Goal: Task Accomplishment & Management: Complete application form

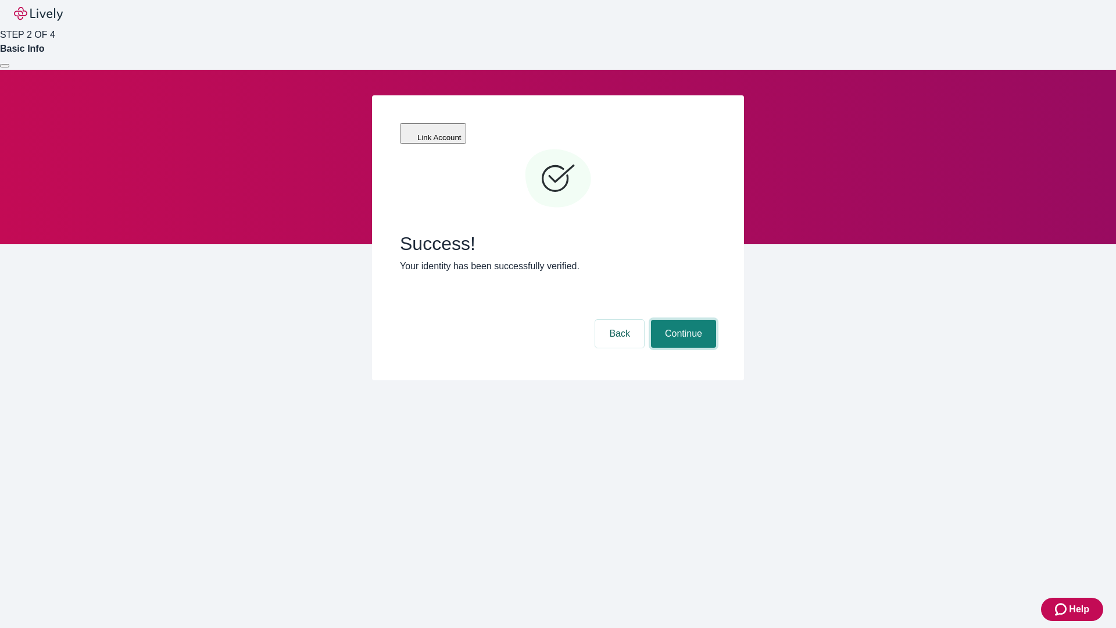
click at [682, 320] on button "Continue" at bounding box center [683, 334] width 65 height 28
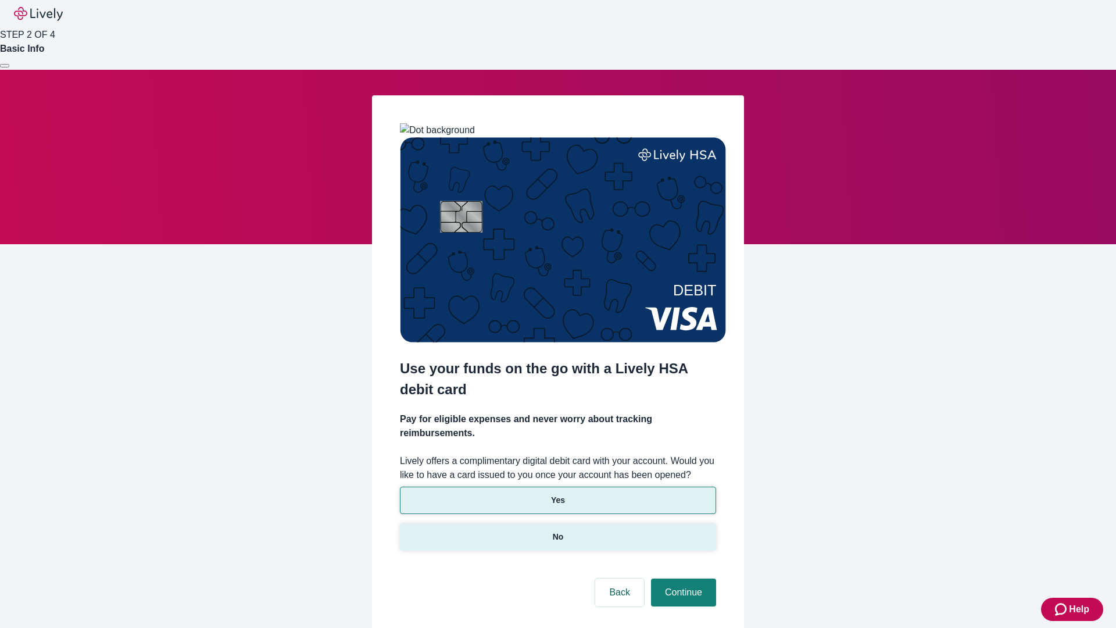
click at [558, 531] on p "No" at bounding box center [558, 537] width 11 height 12
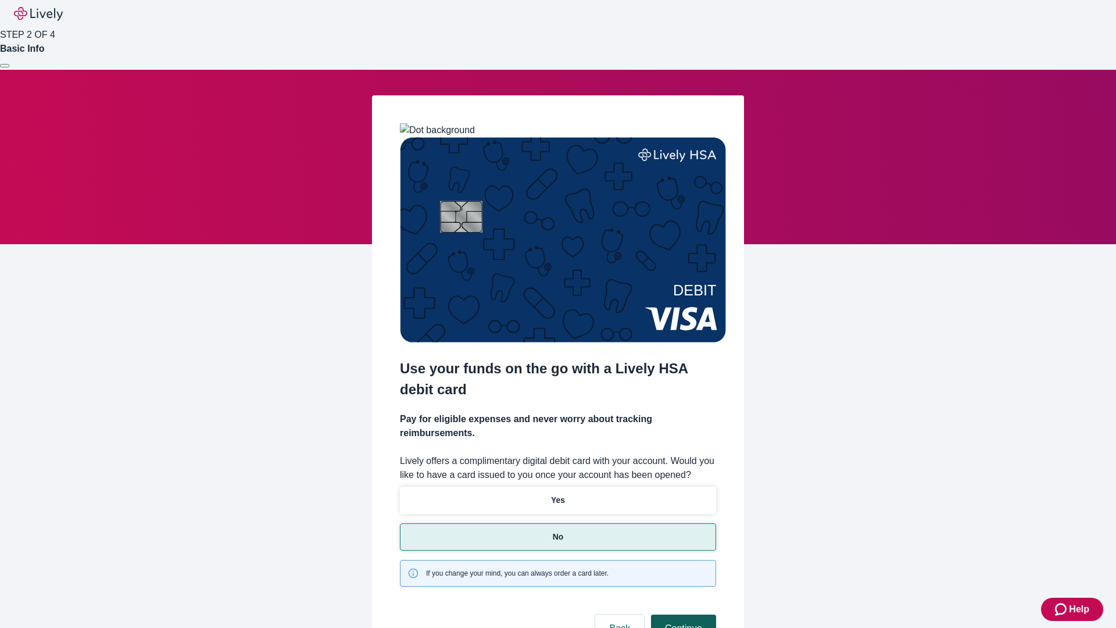
click at [682, 615] on button "Continue" at bounding box center [683, 629] width 65 height 28
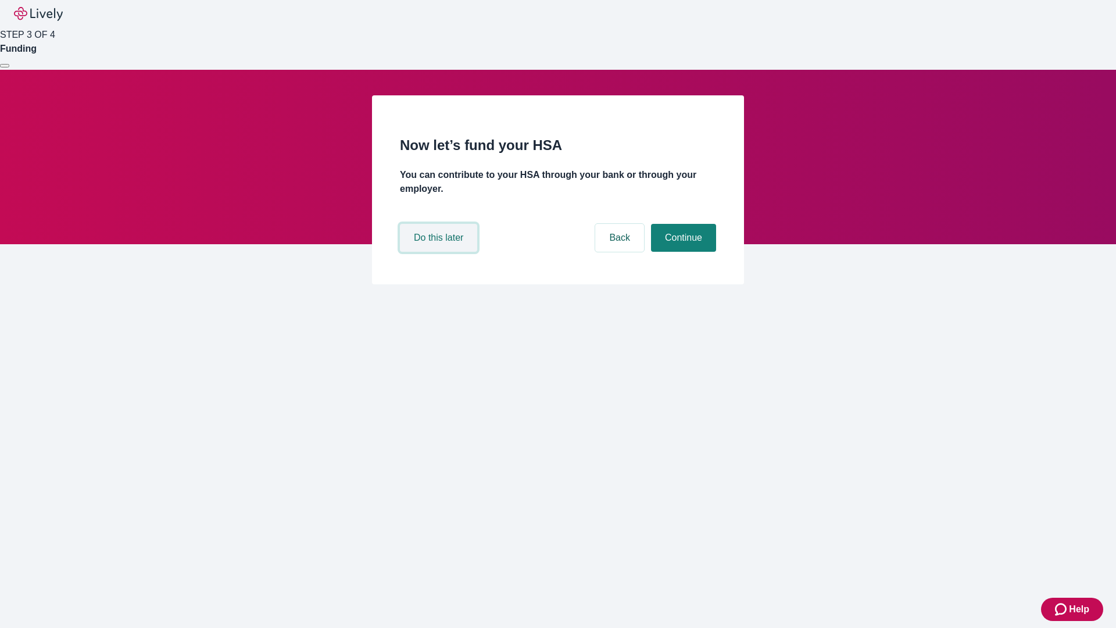
click at [440, 252] on button "Do this later" at bounding box center [438, 238] width 77 height 28
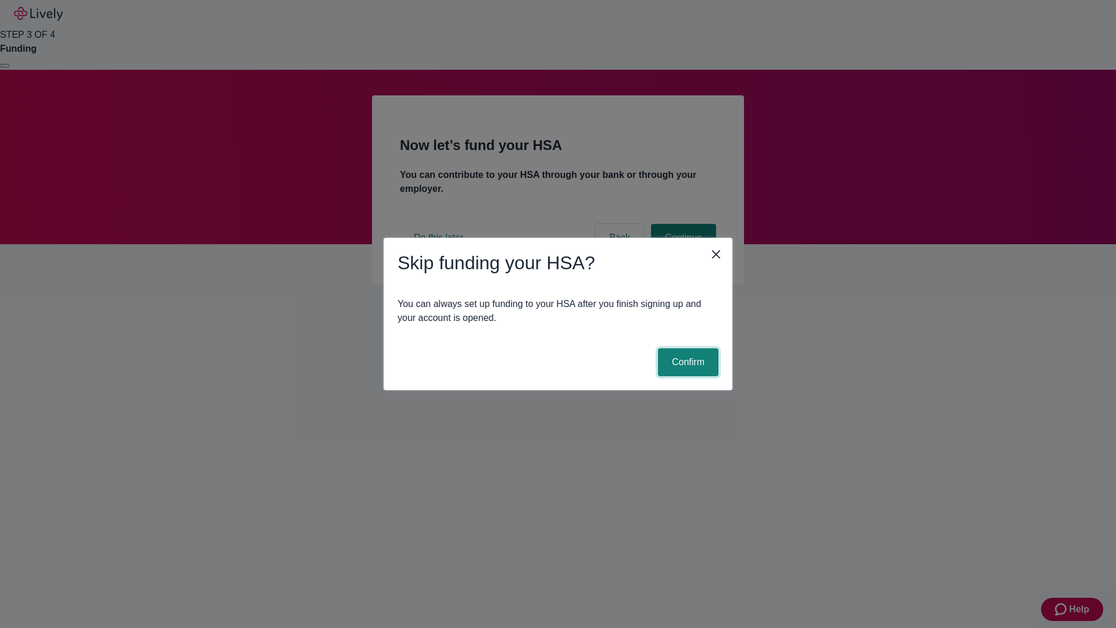
click at [687, 362] on button "Confirm" at bounding box center [688, 362] width 60 height 28
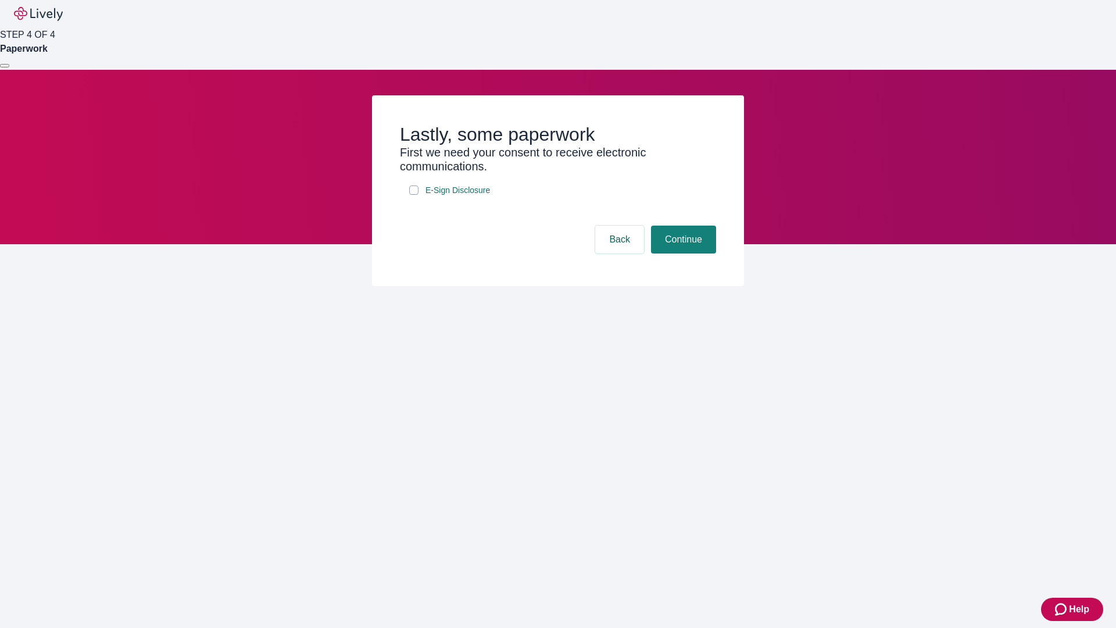
click at [414, 195] on input "E-Sign Disclosure" at bounding box center [413, 189] width 9 height 9
checkbox input "true"
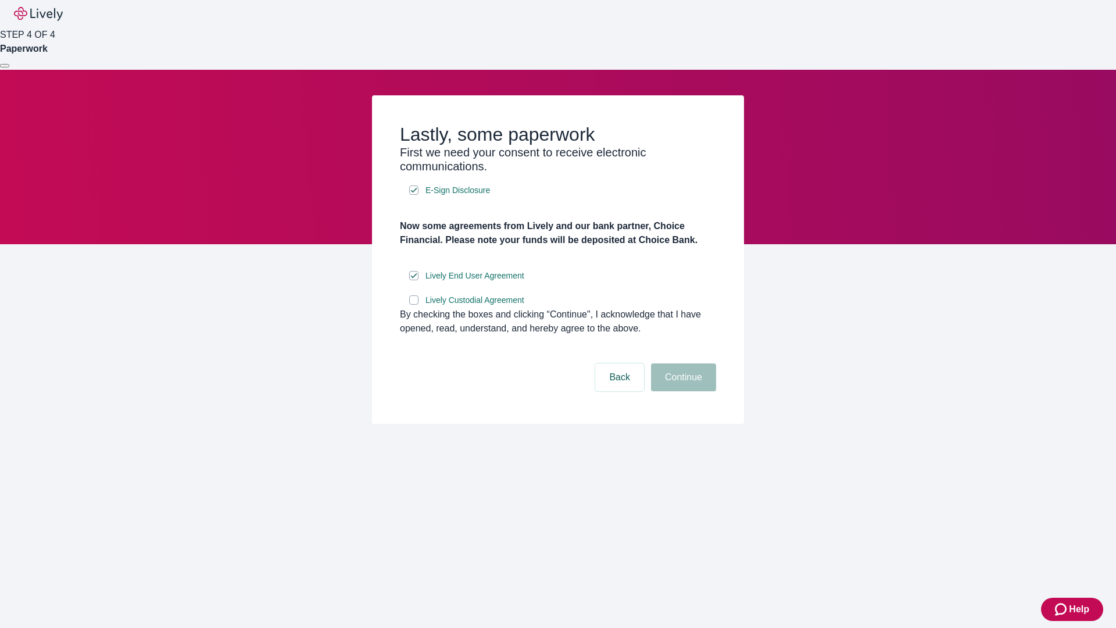
click at [414, 305] on input "Lively Custodial Agreement" at bounding box center [413, 299] width 9 height 9
checkbox input "true"
click at [682, 391] on button "Continue" at bounding box center [683, 377] width 65 height 28
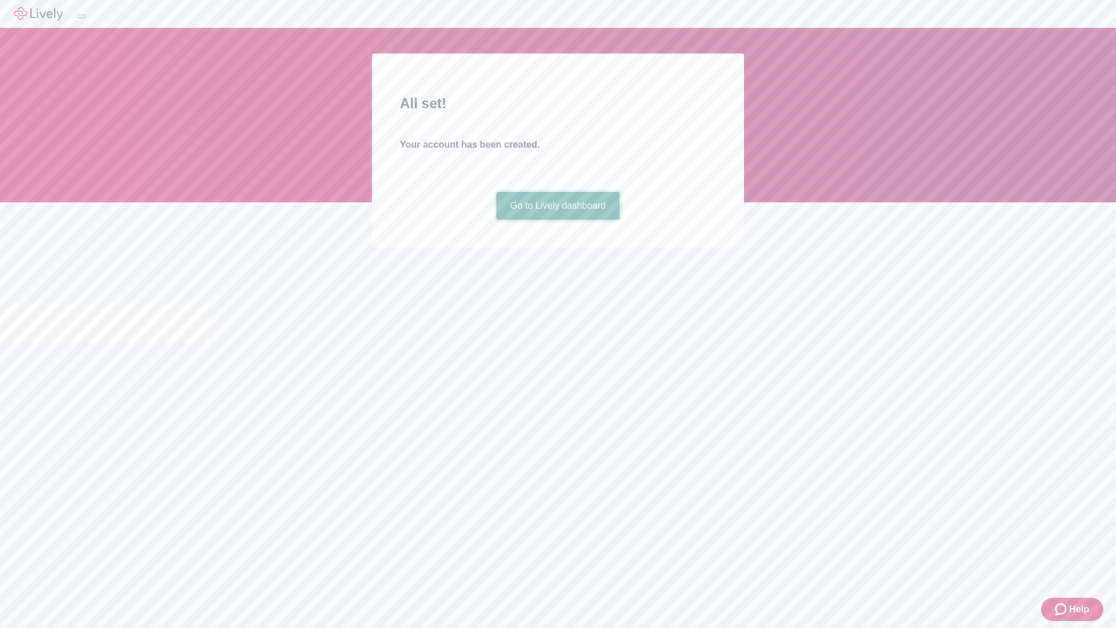
click at [558, 220] on link "Go to Lively dashboard" at bounding box center [559, 206] width 124 height 28
